Goal: Information Seeking & Learning: Learn about a topic

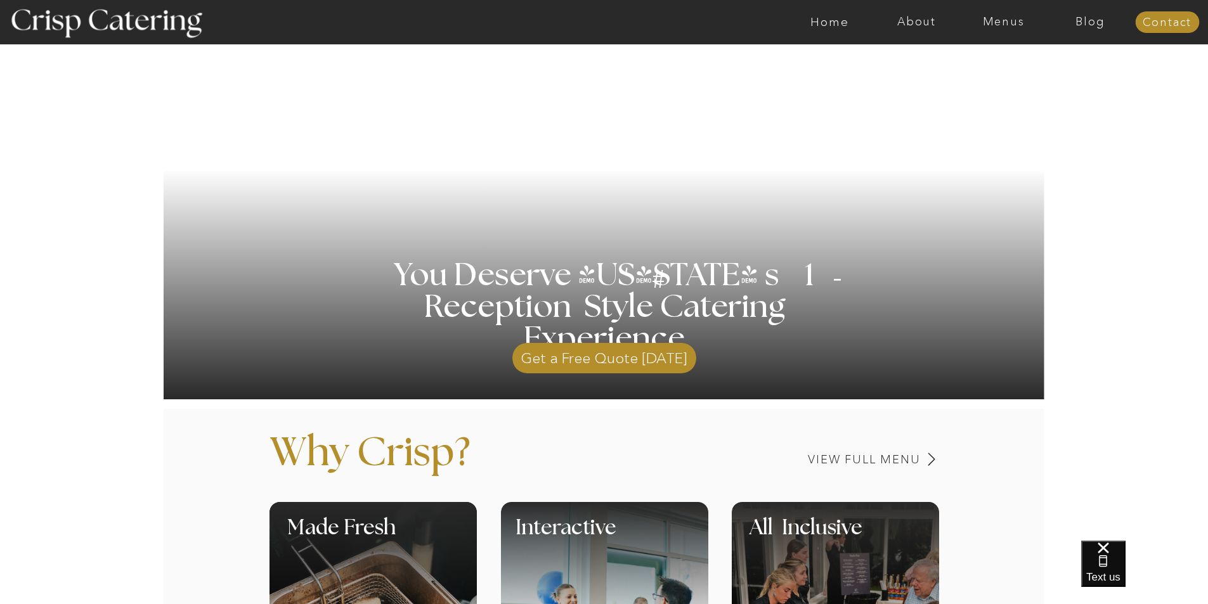
scroll to position [190, 0]
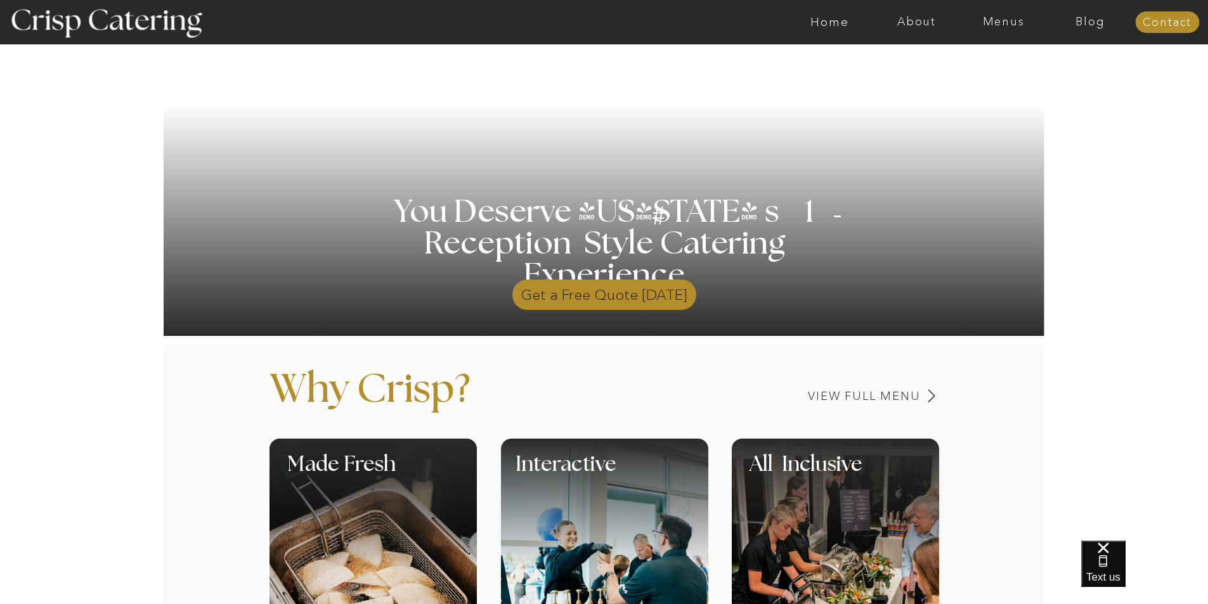
click at [620, 290] on p "Get a Free Quote [DATE]" at bounding box center [604, 291] width 184 height 37
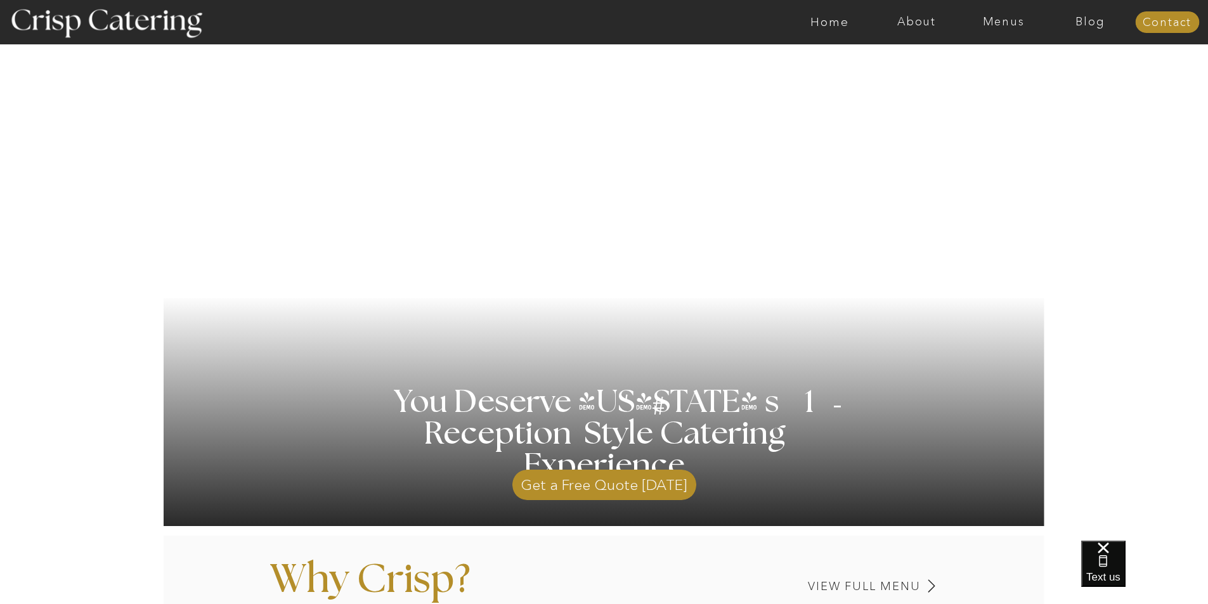
click at [994, 29] on div at bounding box center [654, 22] width 2011 height 44
click at [998, 25] on nav "Menus" at bounding box center [1003, 22] width 87 height 13
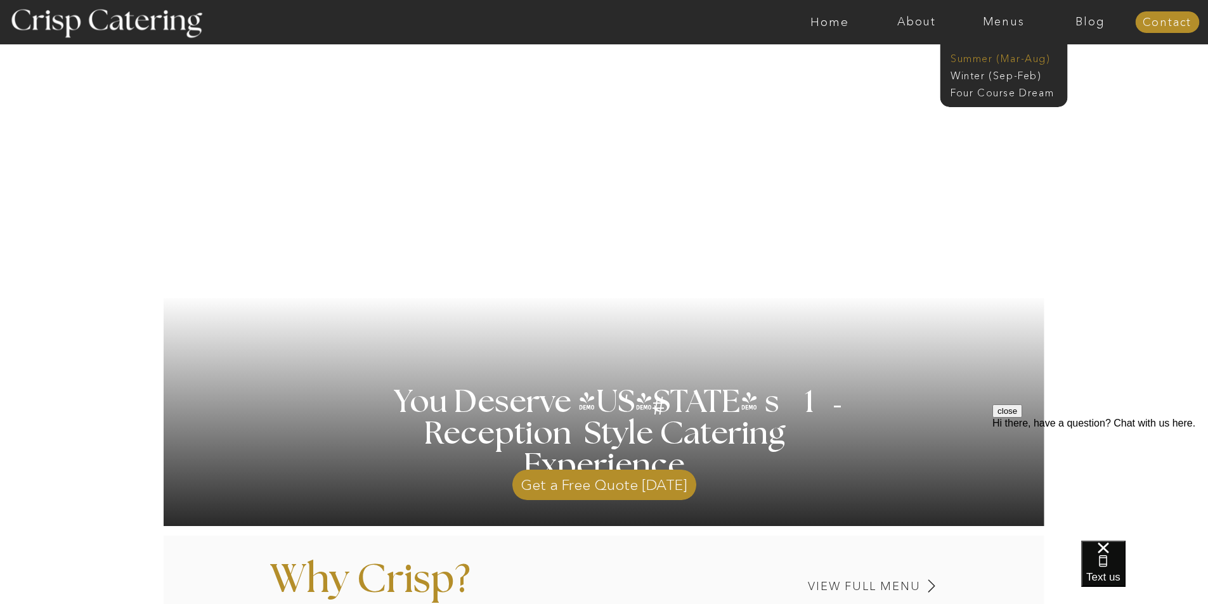
click at [1003, 58] on nav "Summer (Mar-Aug)" at bounding box center [1008, 57] width 114 height 12
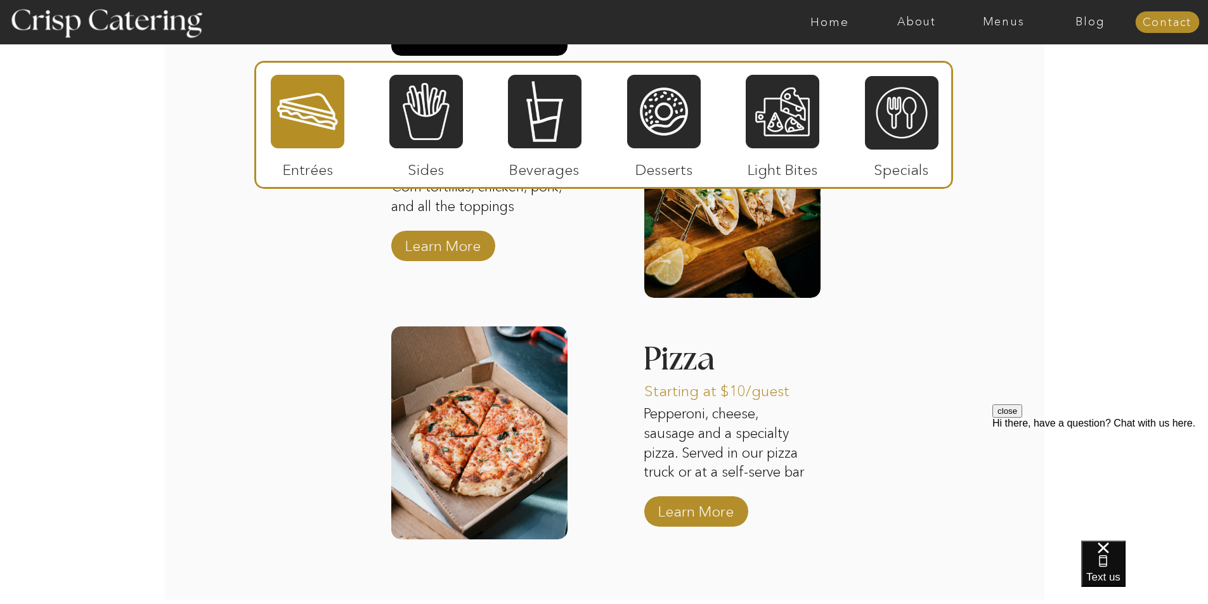
scroll to position [1586, 0]
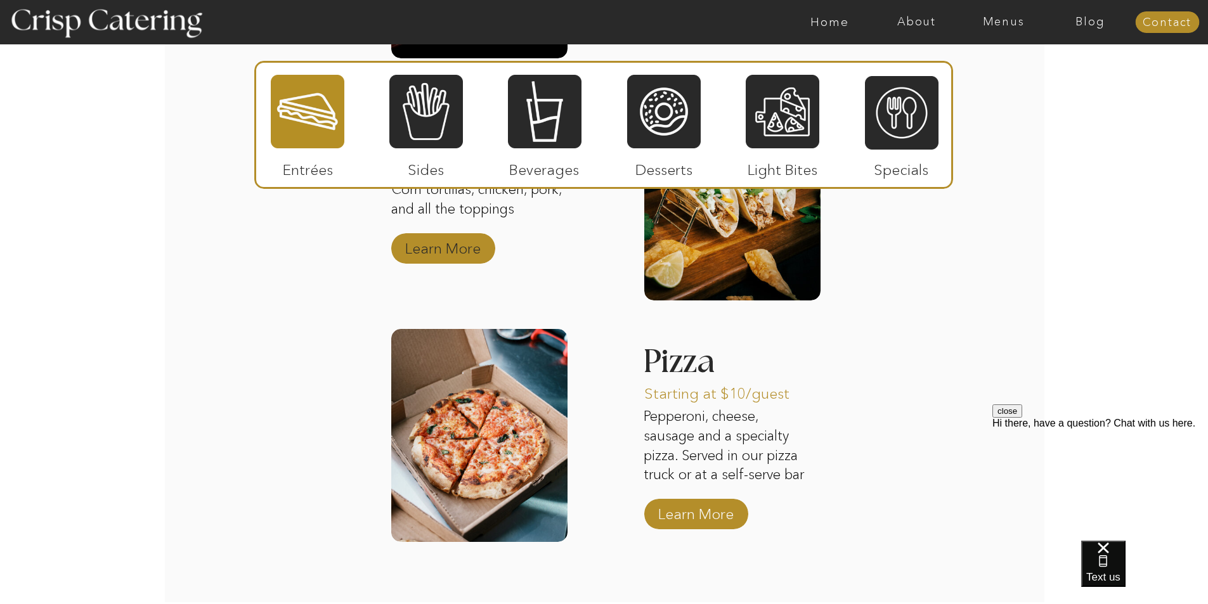
click at [455, 236] on p "Learn More" at bounding box center [443, 245] width 84 height 37
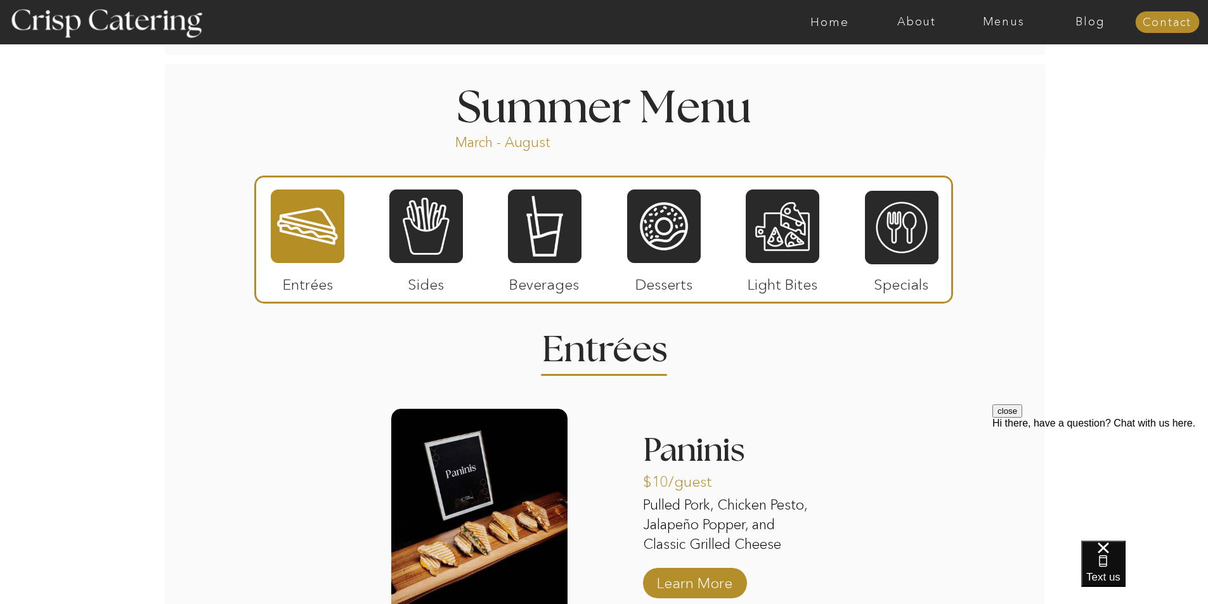
scroll to position [1015, 0]
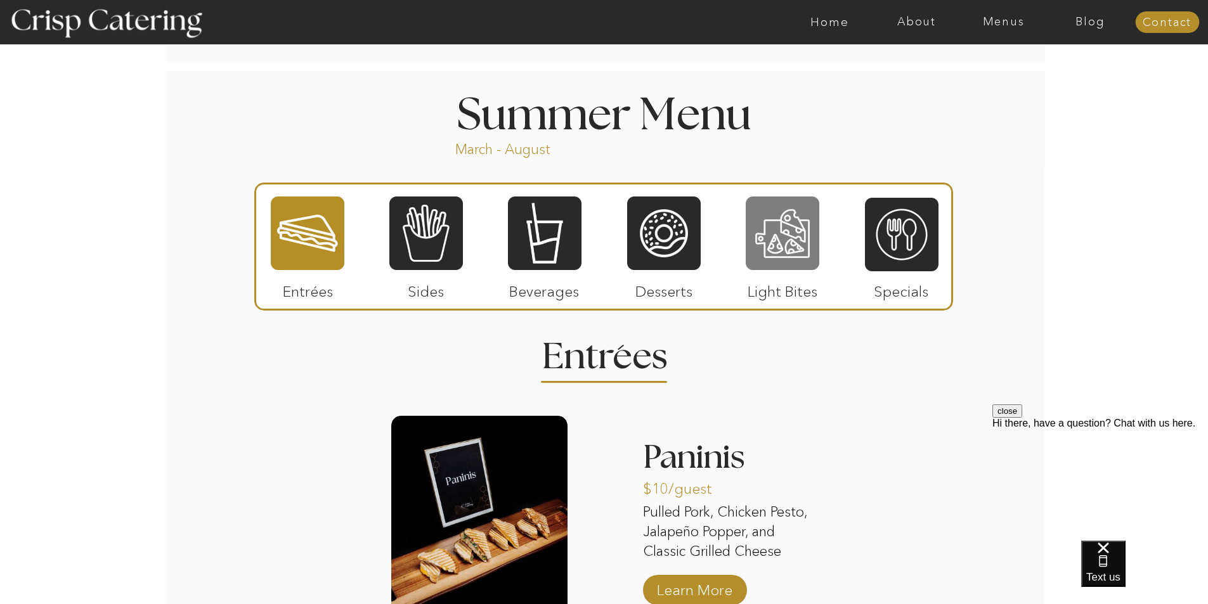
click at [786, 223] on div at bounding box center [783, 233] width 74 height 76
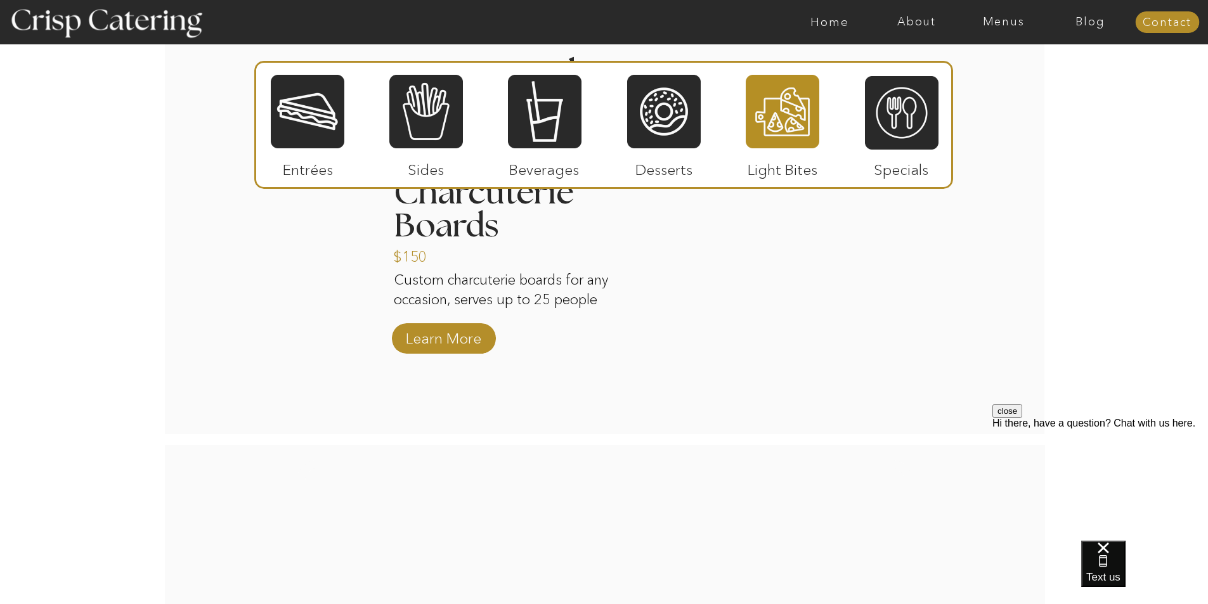
scroll to position [1205, 0]
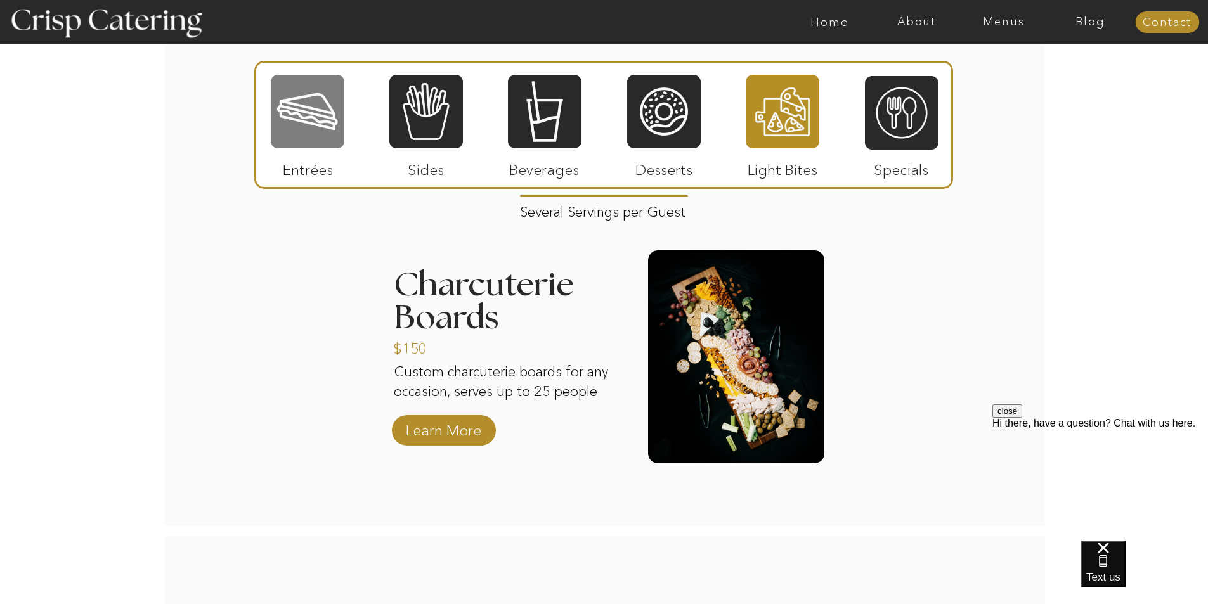
click at [311, 142] on div at bounding box center [308, 112] width 74 height 76
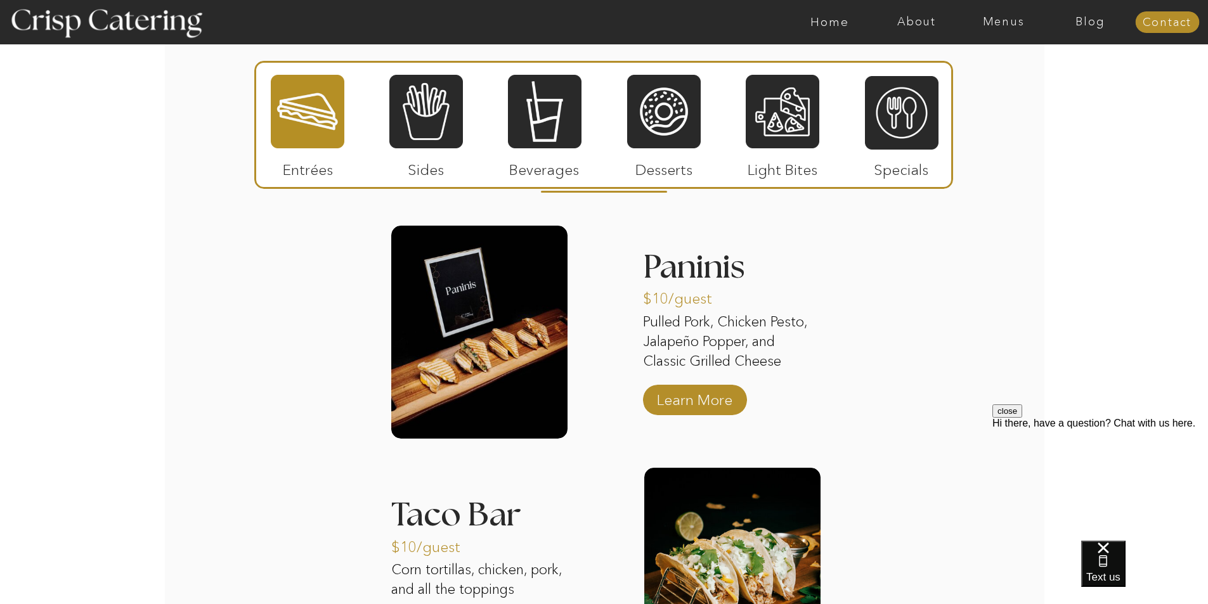
scroll to position [1268, 0]
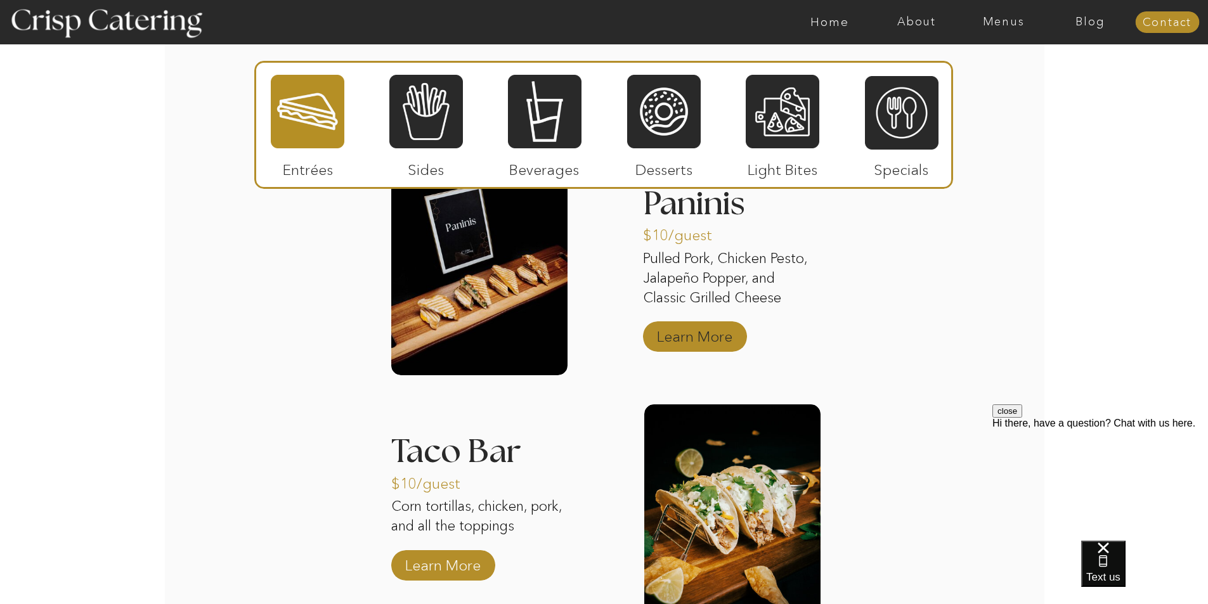
click at [679, 336] on p "Learn More" at bounding box center [695, 333] width 84 height 37
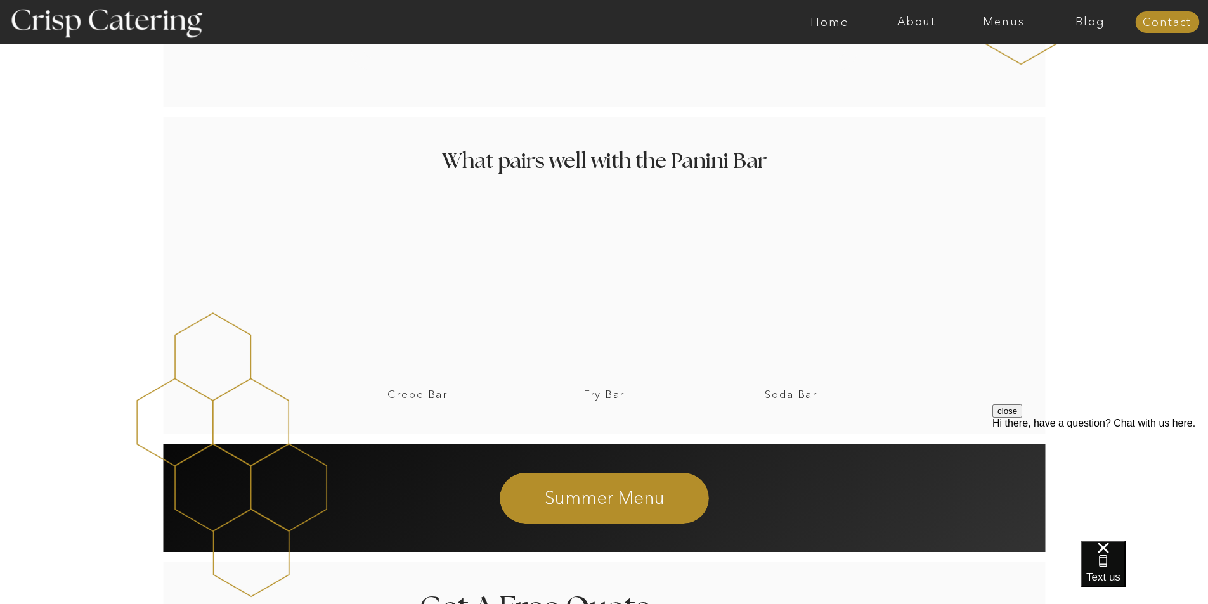
scroll to position [1586, 0]
